Goal: Task Accomplishment & Management: Complete application form

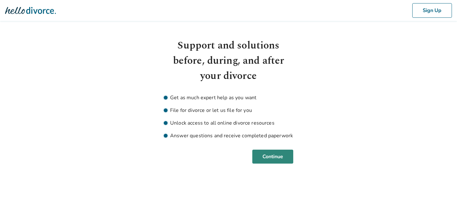
click at [281, 163] on button "Continue" at bounding box center [273, 157] width 41 height 14
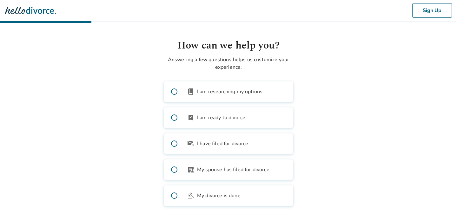
scroll to position [31, 0]
